Goal: Check status: Check status

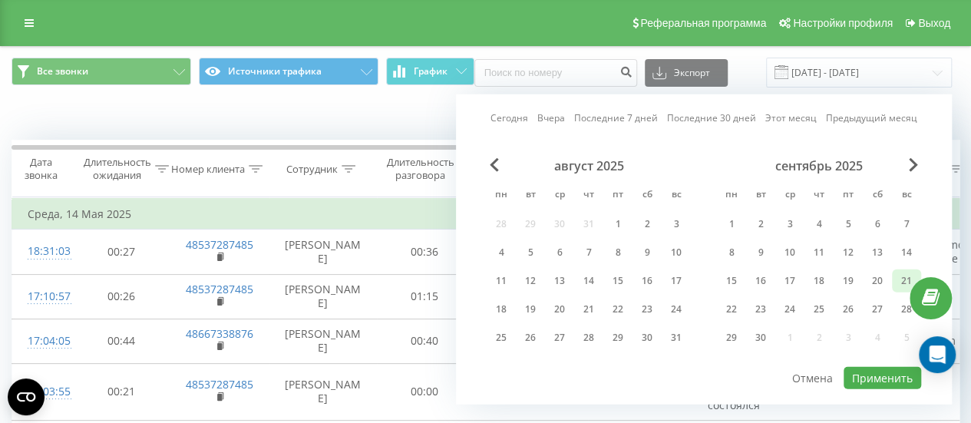
click at [898, 283] on div "21" at bounding box center [907, 281] width 20 height 20
click at [735, 301] on div "22" at bounding box center [732, 309] width 20 height 20
click at [878, 382] on button "Применить" at bounding box center [883, 378] width 78 height 22
type input "[DATE] - [DATE]"
